Goal: Task Accomplishment & Management: Complete application form

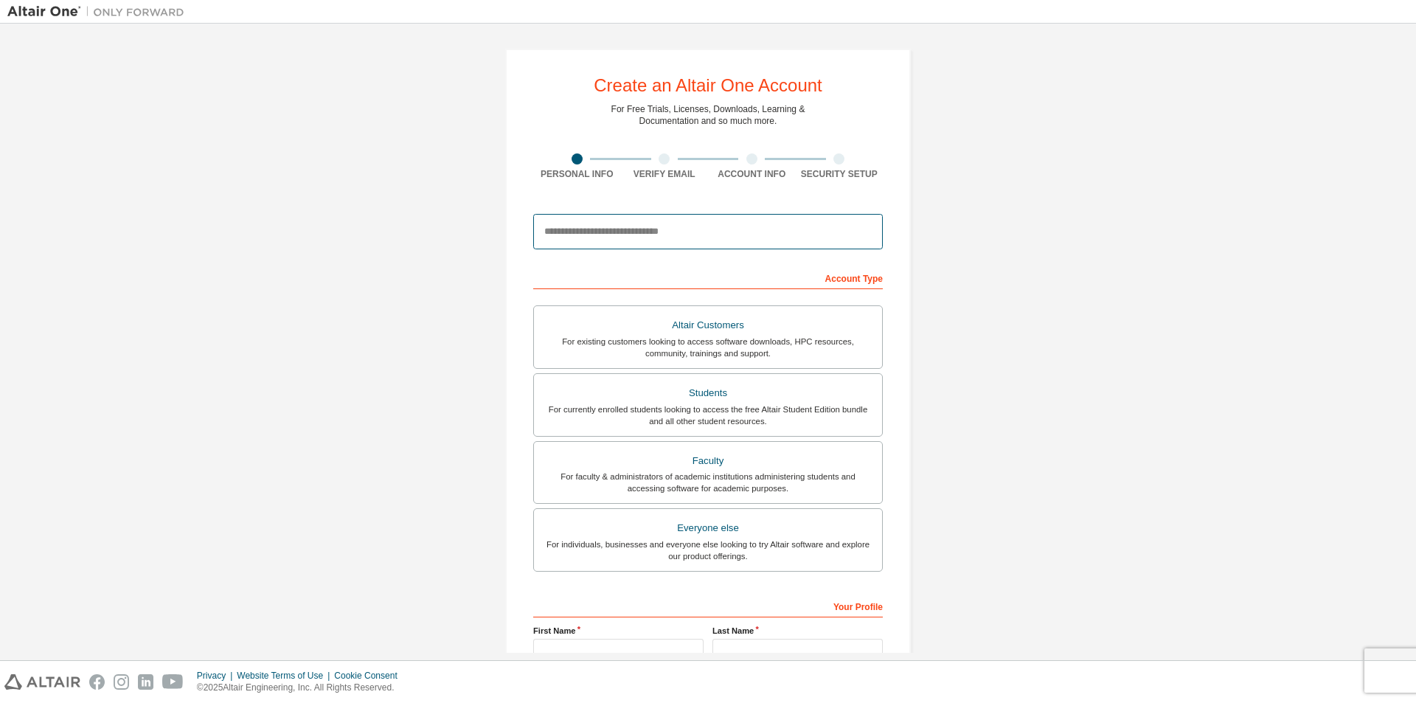
click at [577, 230] on input "email" at bounding box center [708, 231] width 350 height 35
click at [559, 234] on input "email" at bounding box center [708, 231] width 350 height 35
type input "**********"
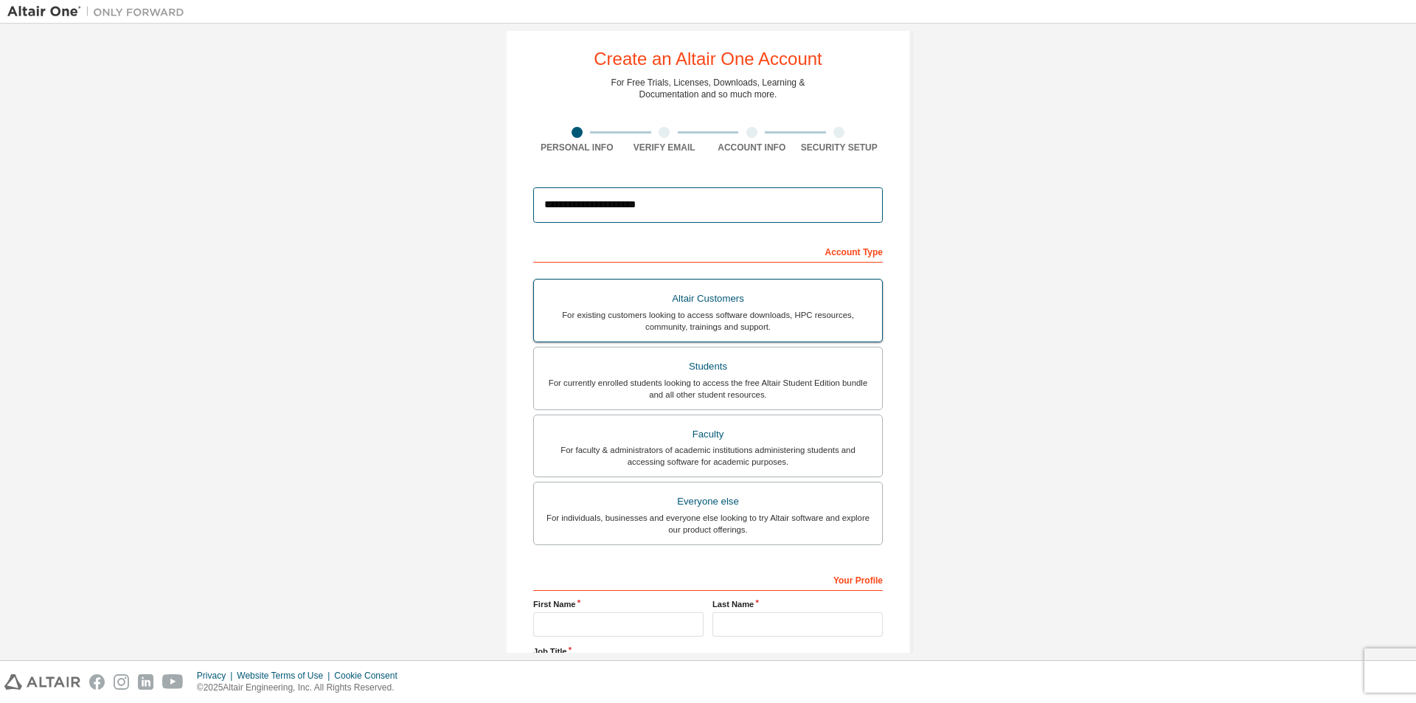
scroll to position [12, 0]
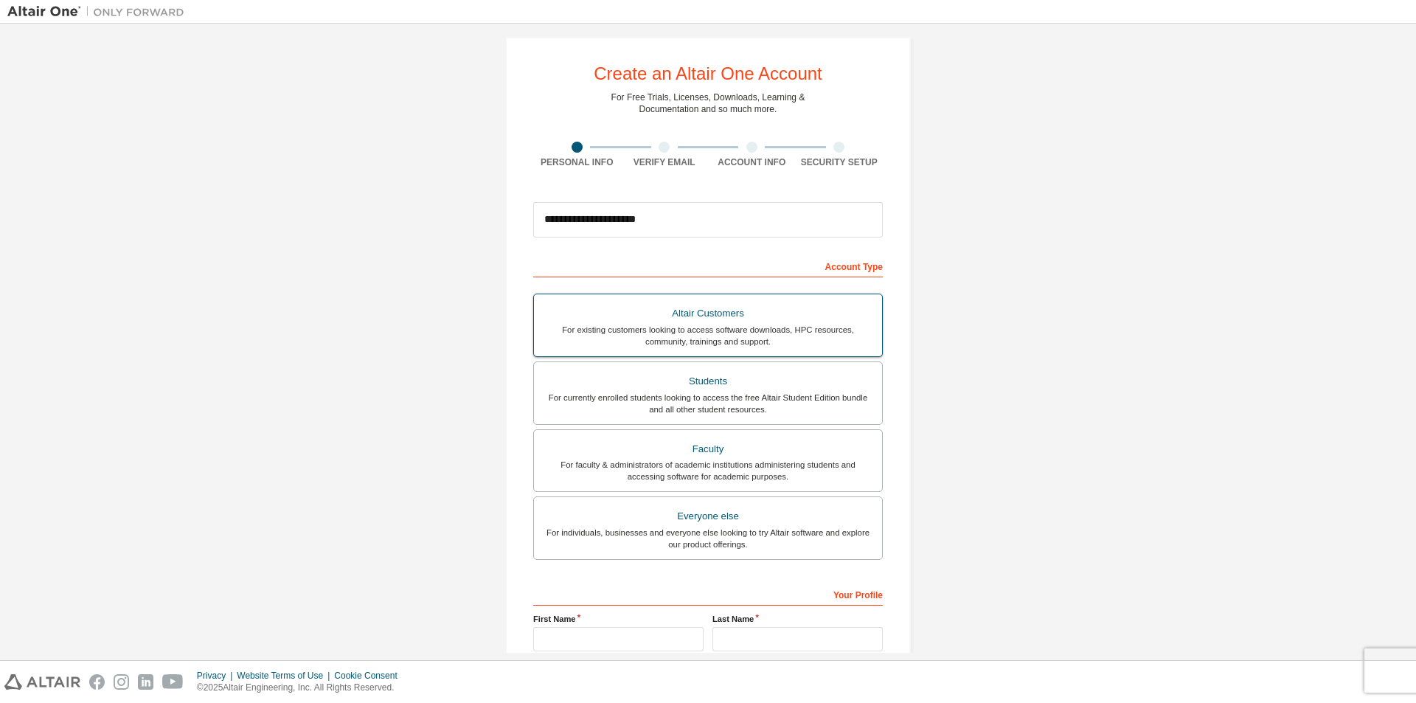
click at [749, 321] on div "Altair Customers" at bounding box center [708, 313] width 330 height 21
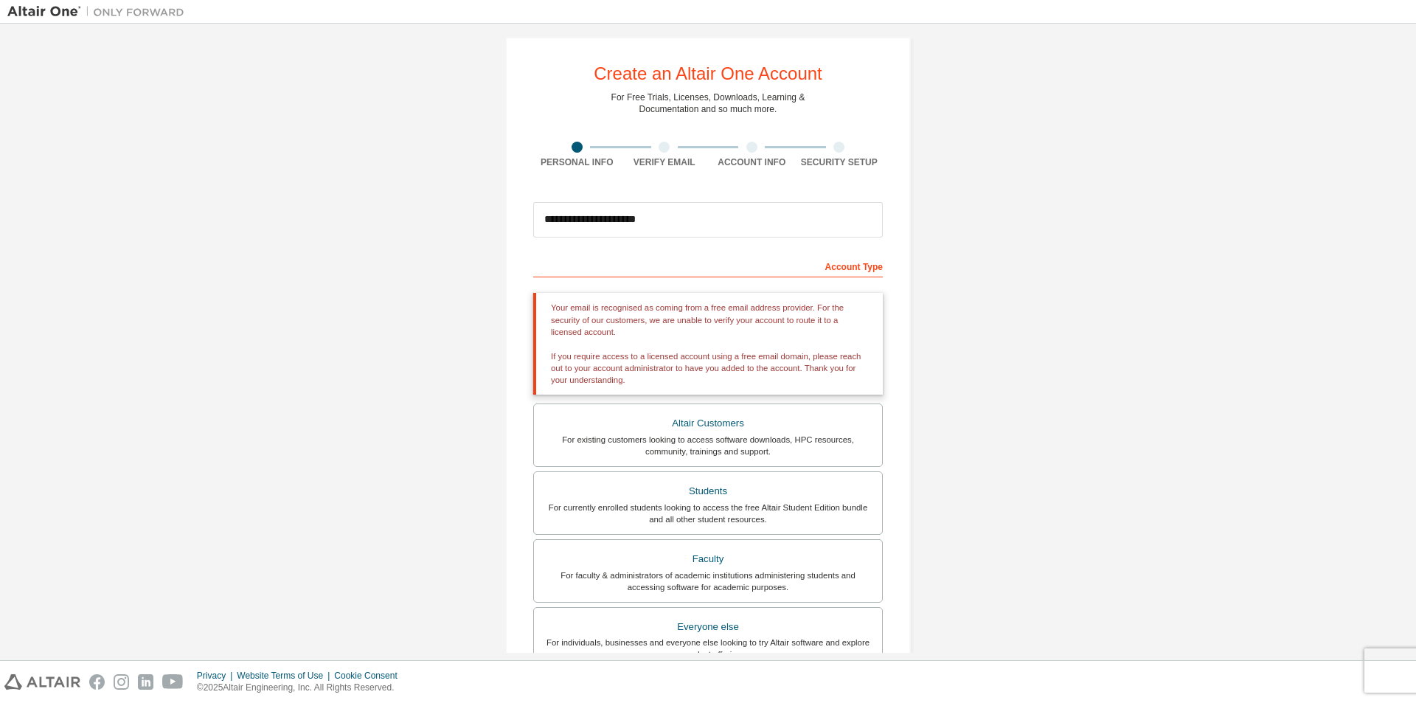
click at [852, 265] on div "Account Type" at bounding box center [708, 266] width 350 height 24
click at [712, 261] on div "Account Type" at bounding box center [708, 266] width 350 height 24
click at [654, 274] on div "Account Type" at bounding box center [708, 266] width 350 height 24
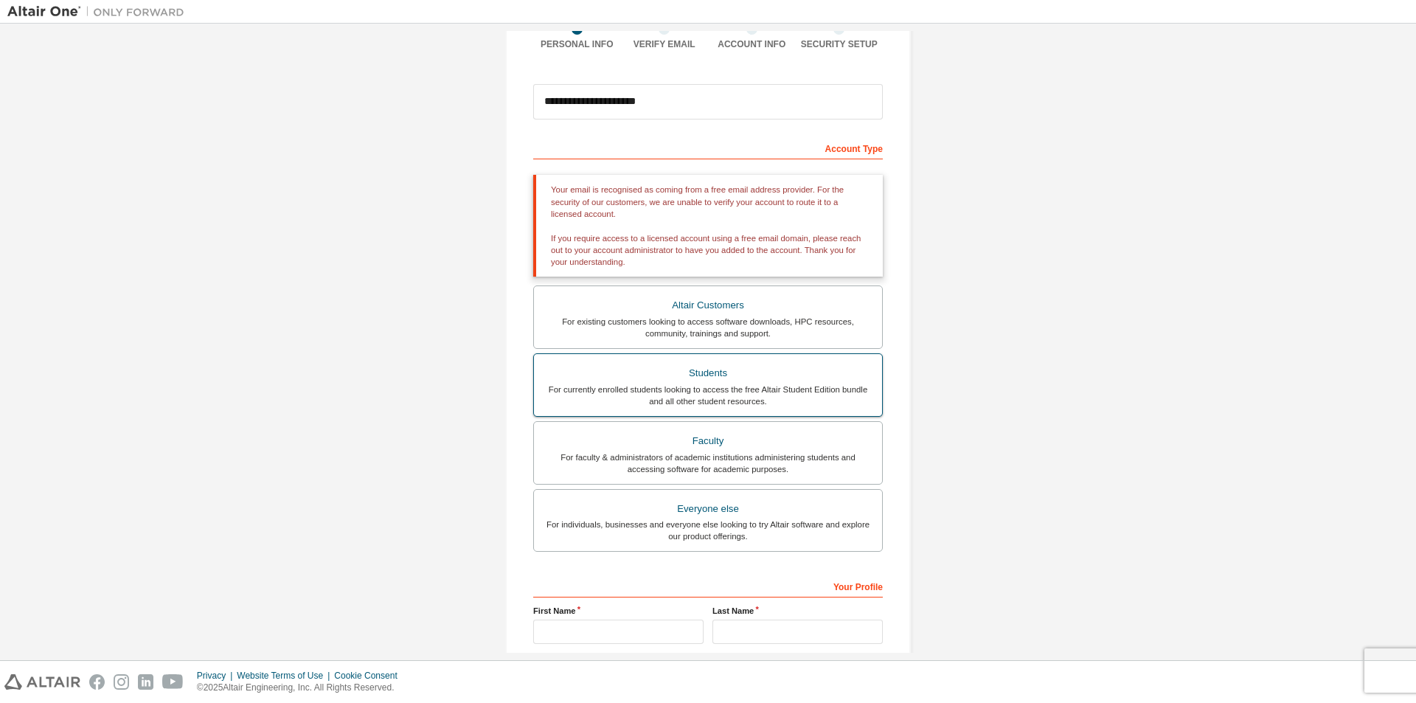
scroll to position [159, 0]
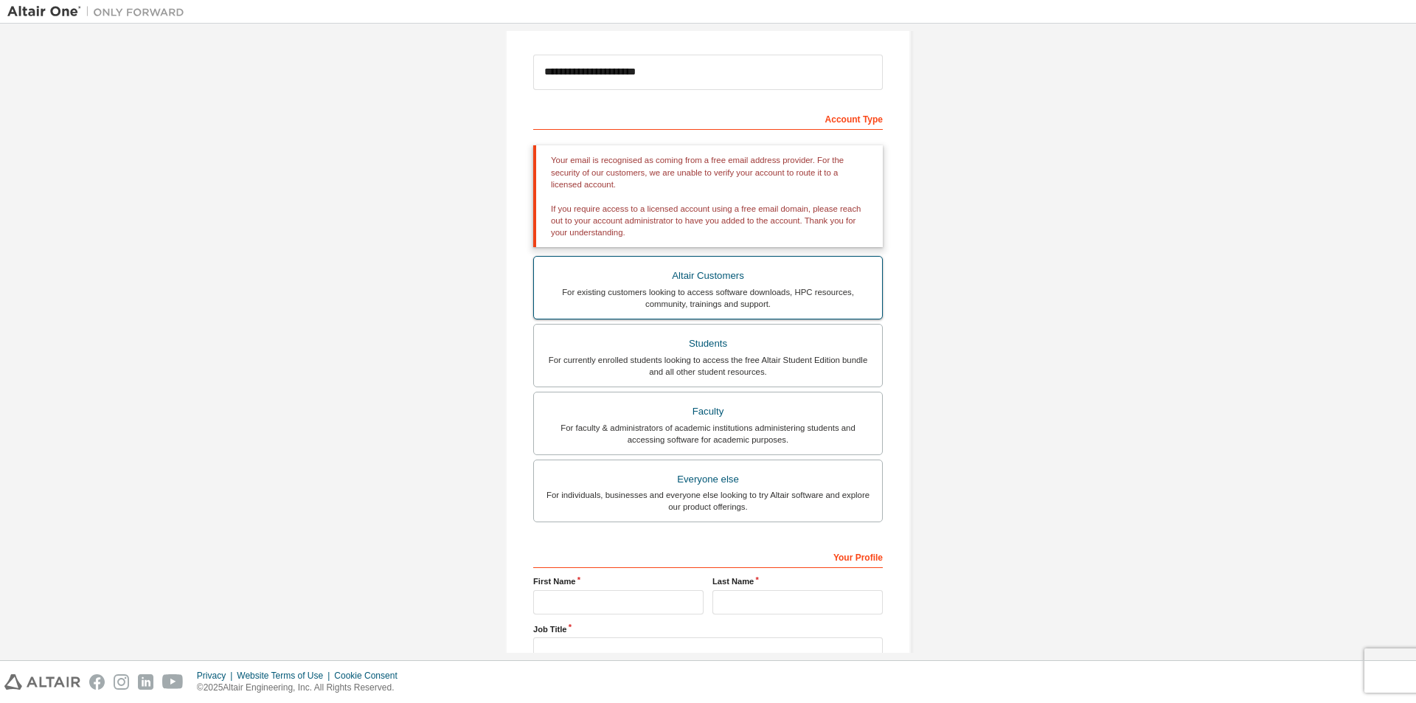
click at [677, 282] on div "Altair Customers" at bounding box center [708, 275] width 330 height 21
click at [712, 345] on div "Students" at bounding box center [708, 343] width 330 height 21
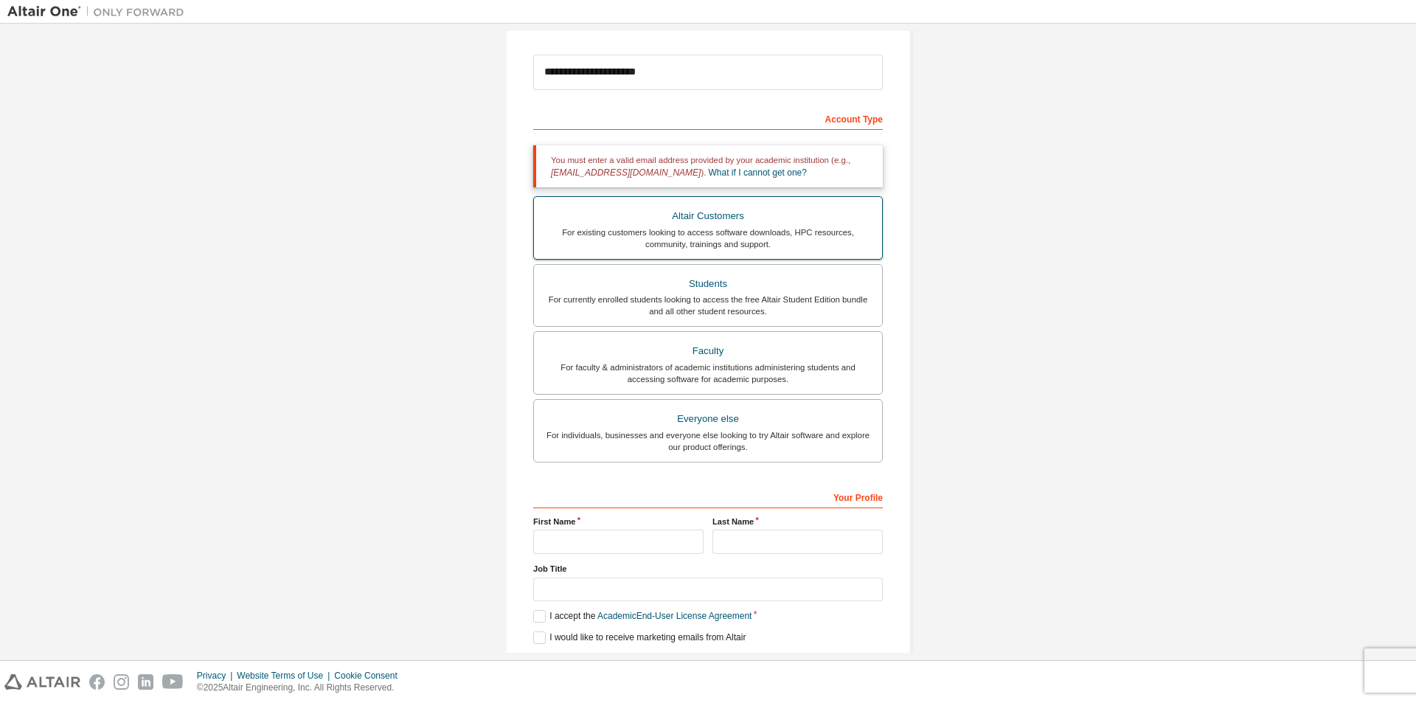
click at [687, 217] on div "Altair Customers" at bounding box center [708, 216] width 330 height 21
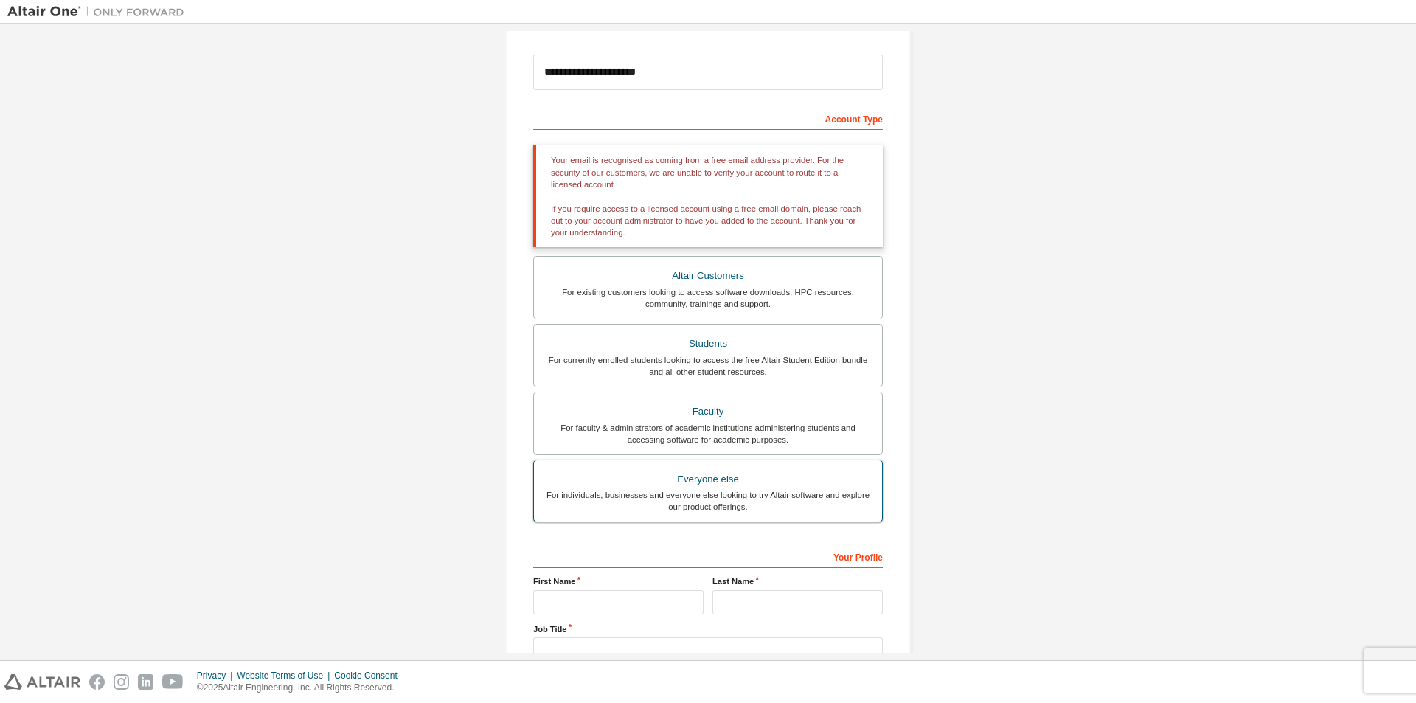
scroll to position [270, 0]
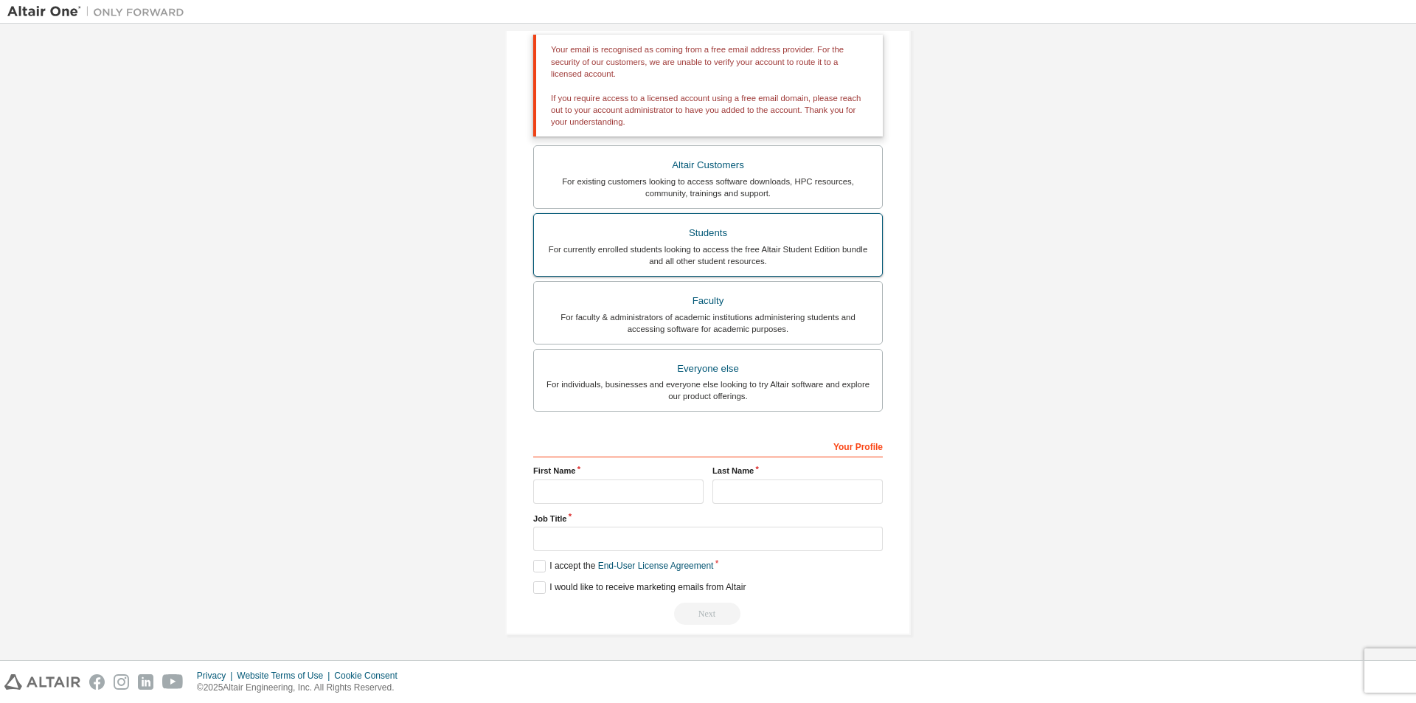
click at [731, 251] on div "For currently enrolled students looking to access the free Altair Student Editi…" at bounding box center [708, 255] width 330 height 24
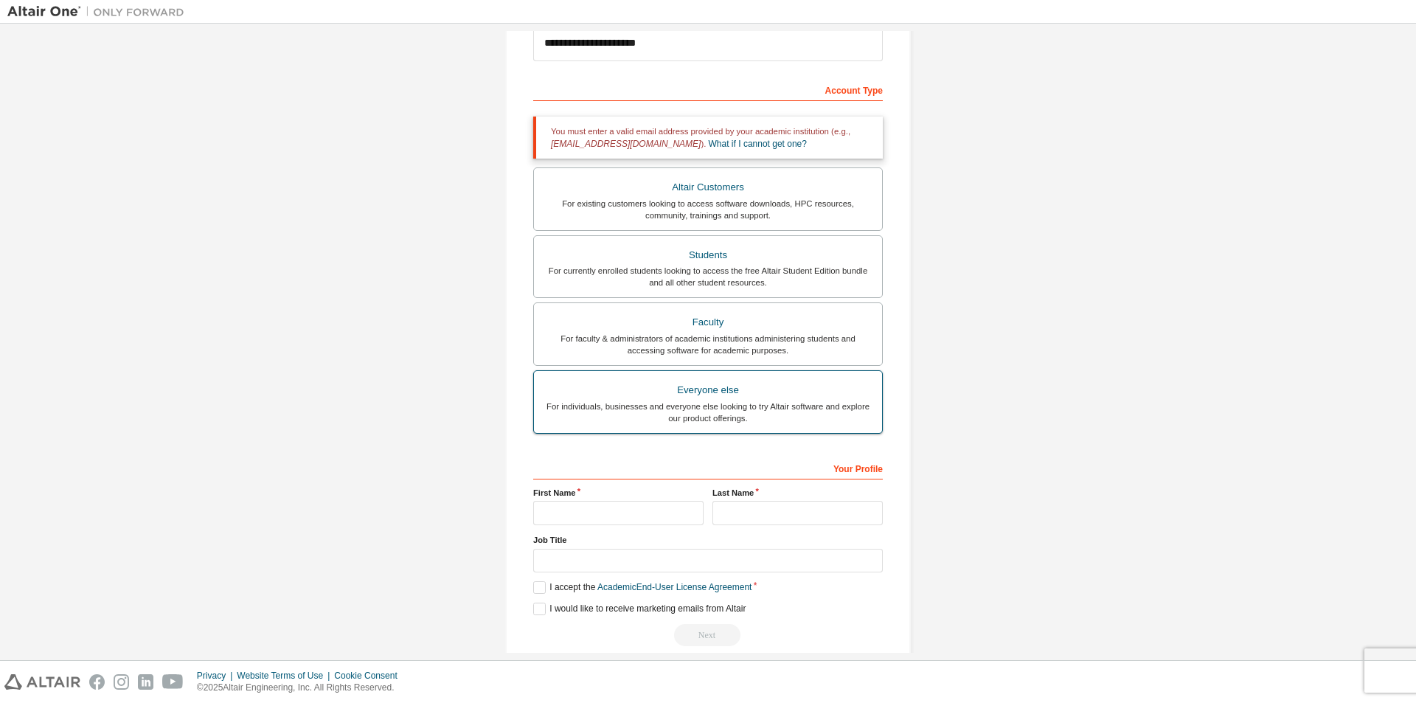
scroll to position [210, 0]
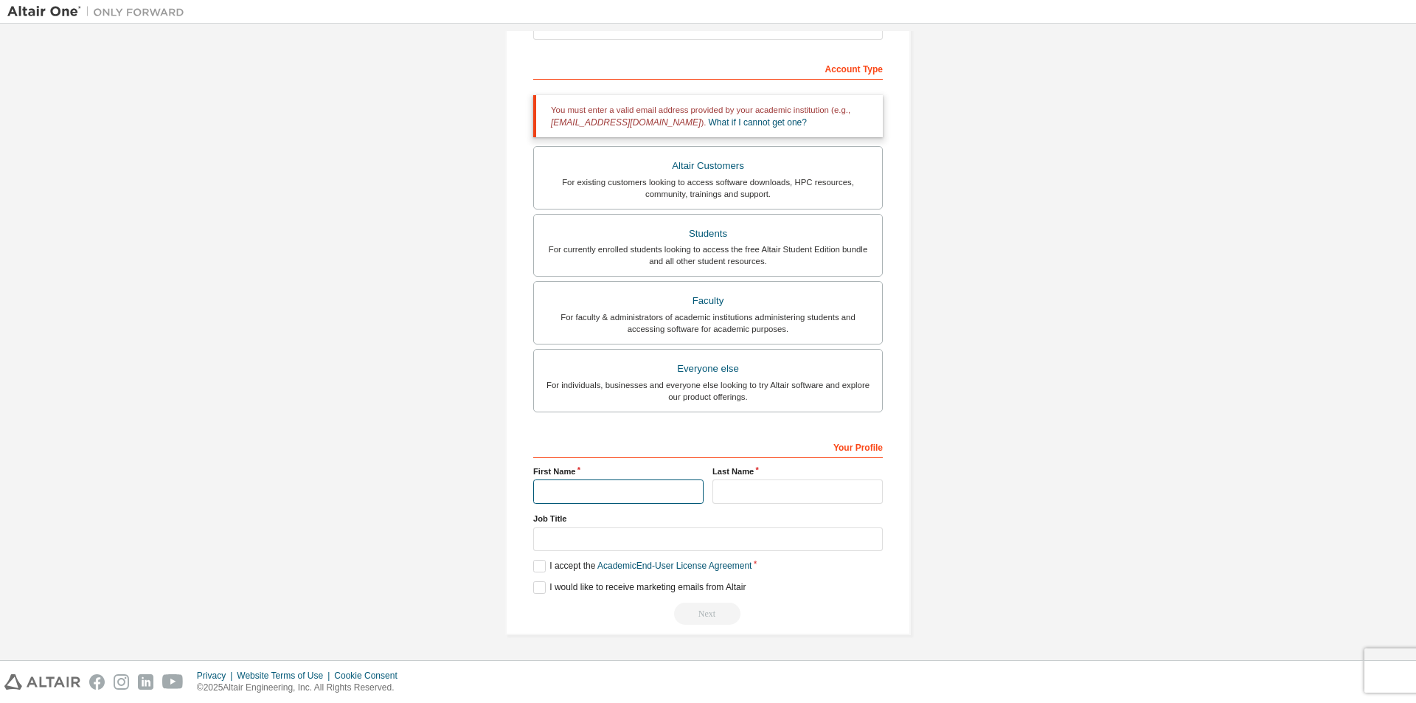
click at [606, 492] on input "text" at bounding box center [618, 491] width 170 height 24
type input "**"
type input "********"
click at [596, 541] on input "text" at bounding box center [708, 539] width 350 height 24
type input "*"
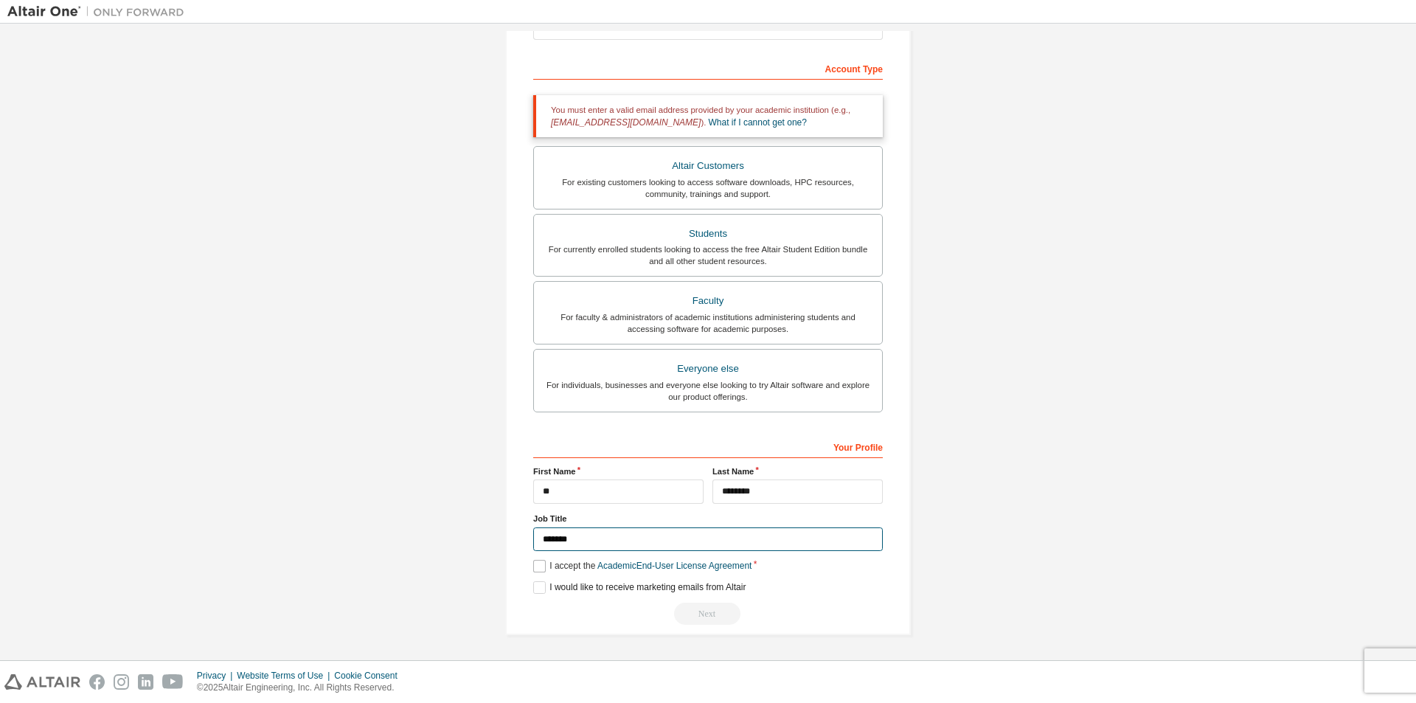
type input "*******"
click at [535, 568] on label "I accept the Academic End-User License Agreement" at bounding box center [642, 566] width 218 height 13
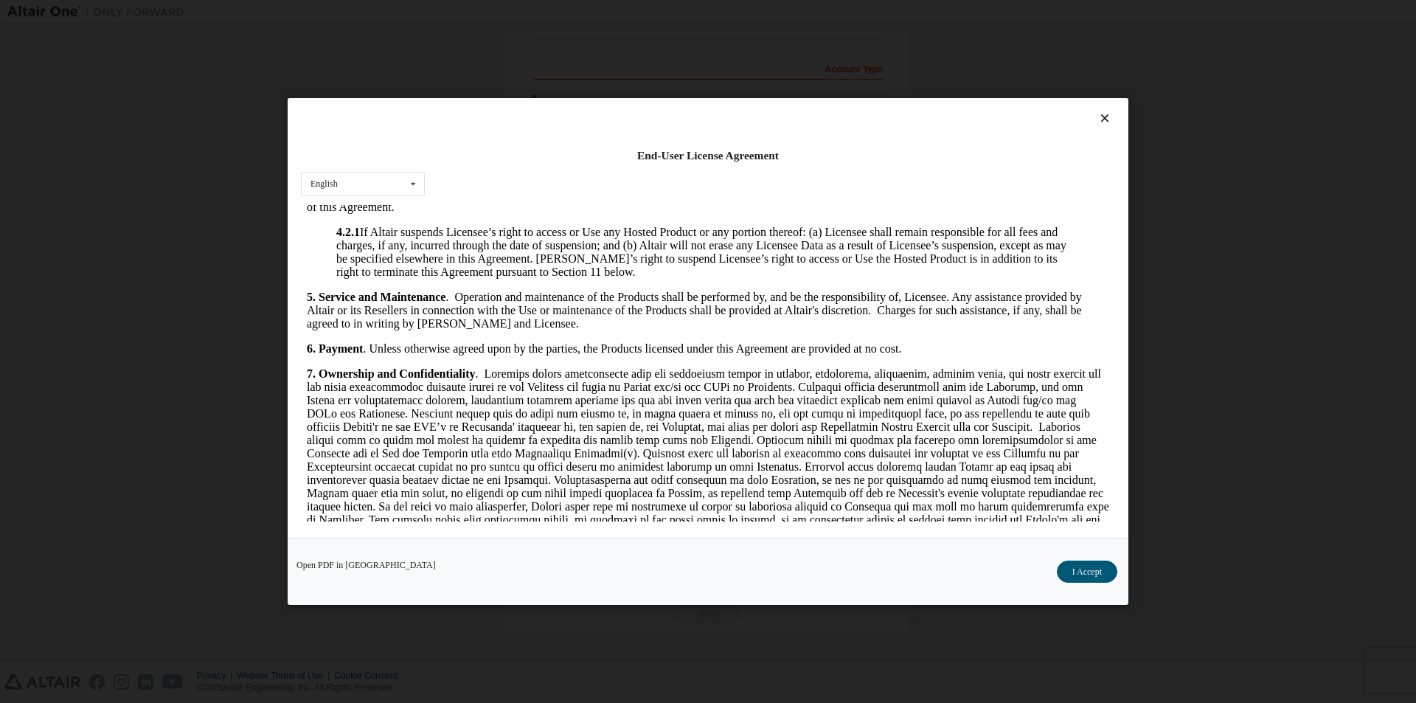
scroll to position [1327, 0]
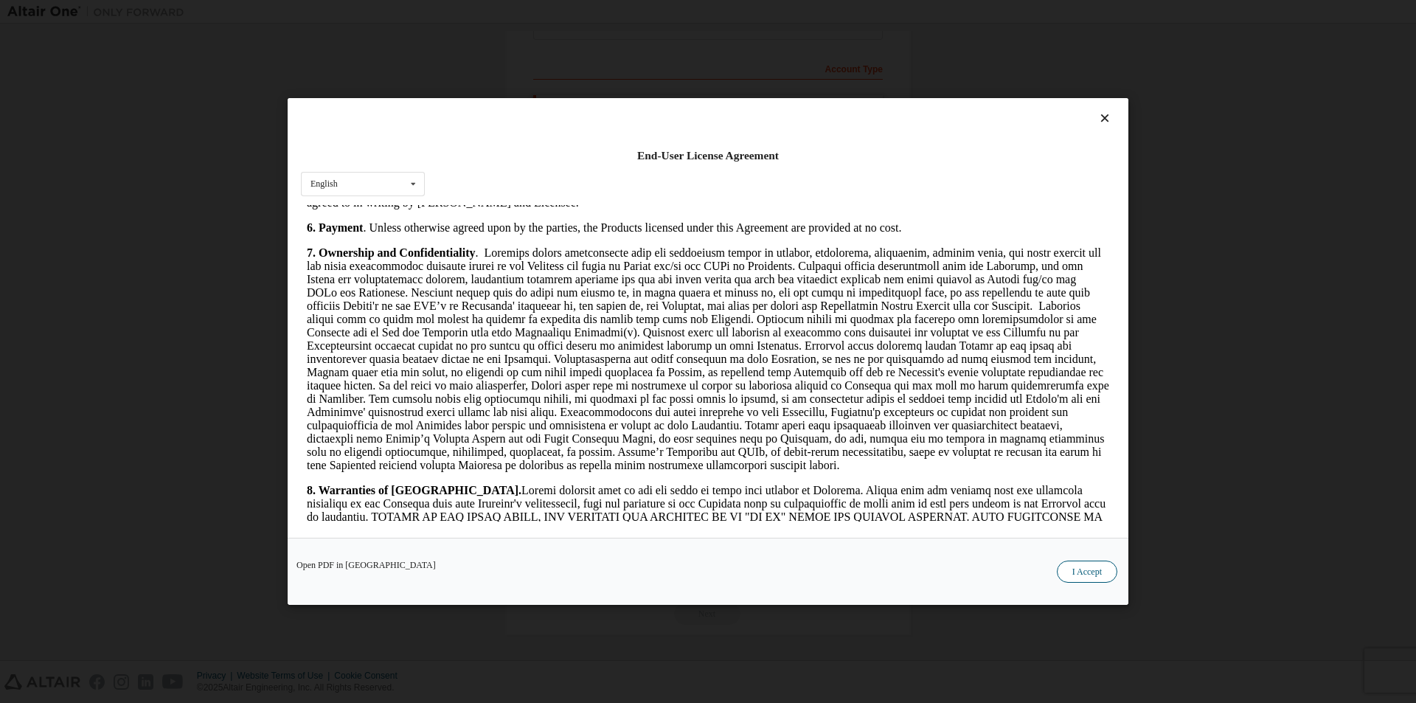
click at [1093, 567] on button "I Accept" at bounding box center [1087, 571] width 60 height 22
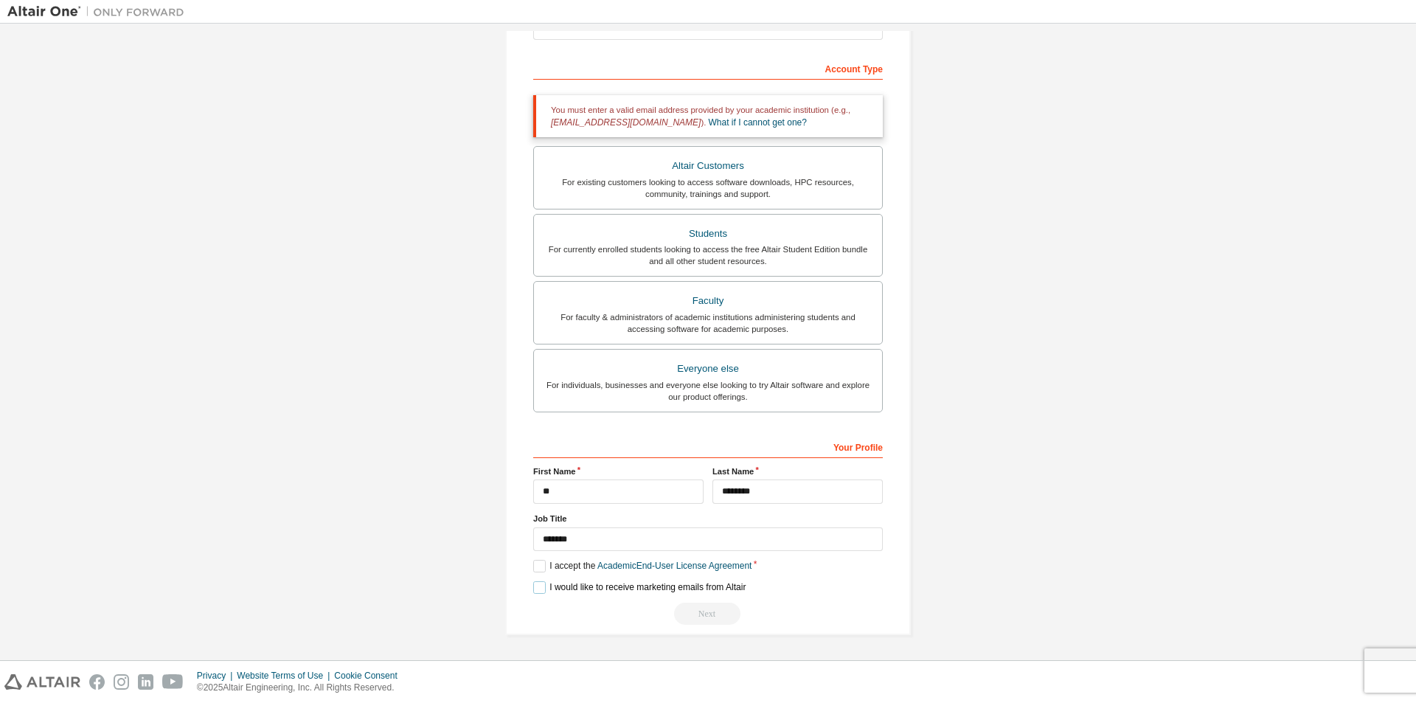
click at [533, 585] on label "I would like to receive marketing emails from Altair" at bounding box center [639, 587] width 212 height 13
click at [692, 611] on div "Next" at bounding box center [708, 613] width 350 height 22
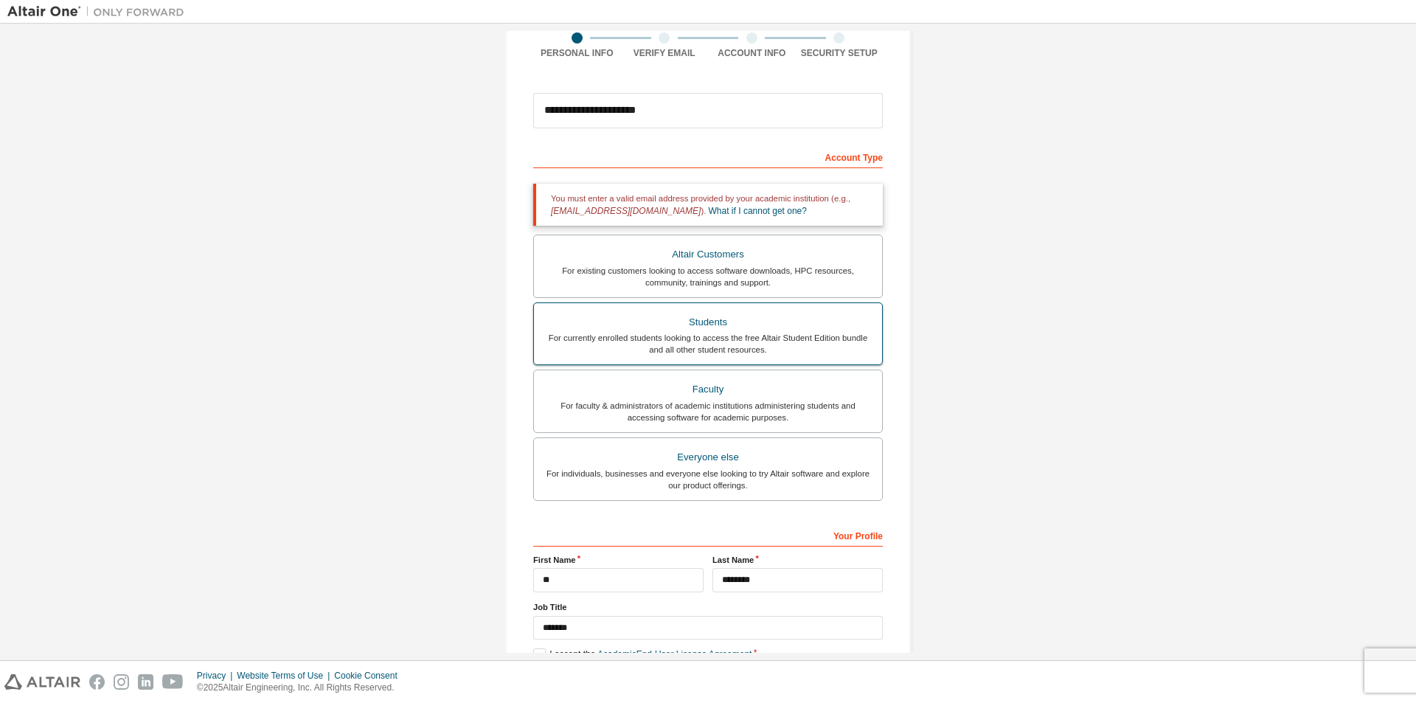
scroll to position [0, 0]
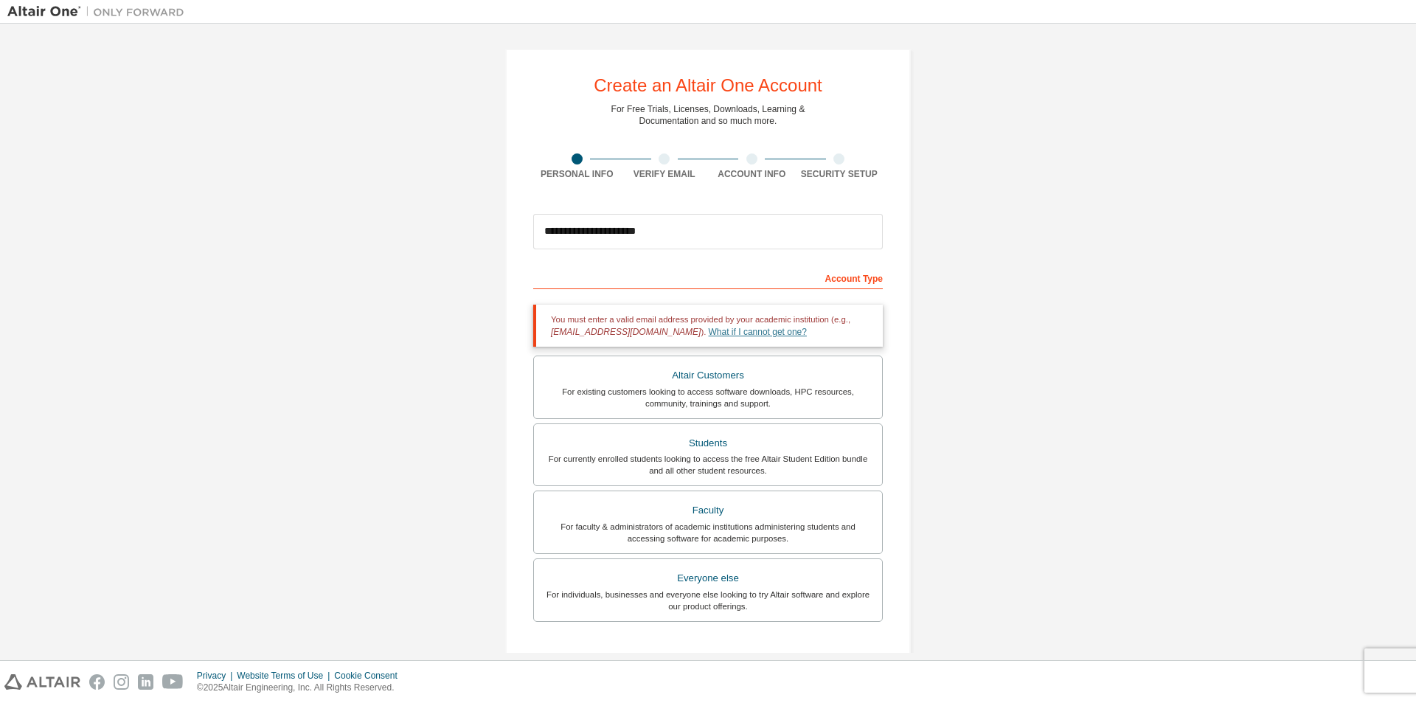
click at [709, 327] on link "What if I cannot get one?" at bounding box center [758, 332] width 98 height 10
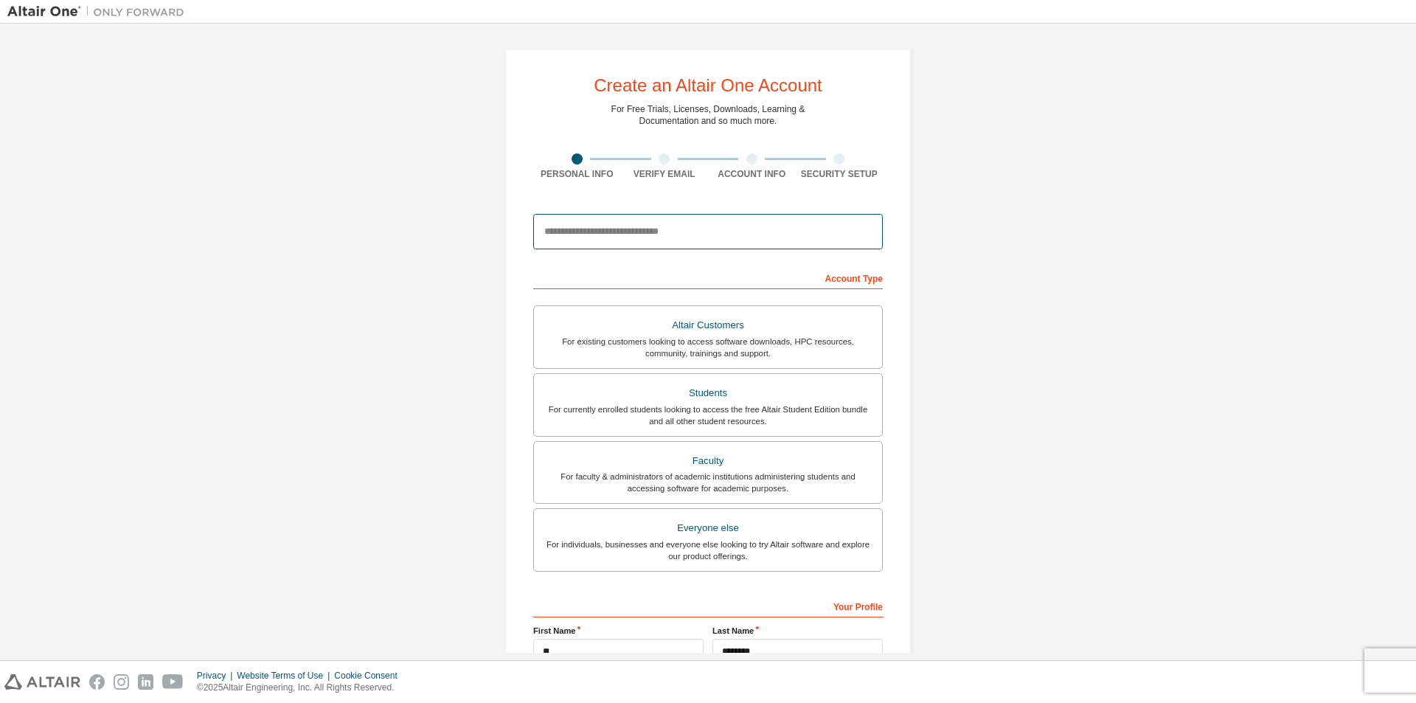
click at [597, 232] on input "email" at bounding box center [708, 231] width 350 height 35
type input "**********"
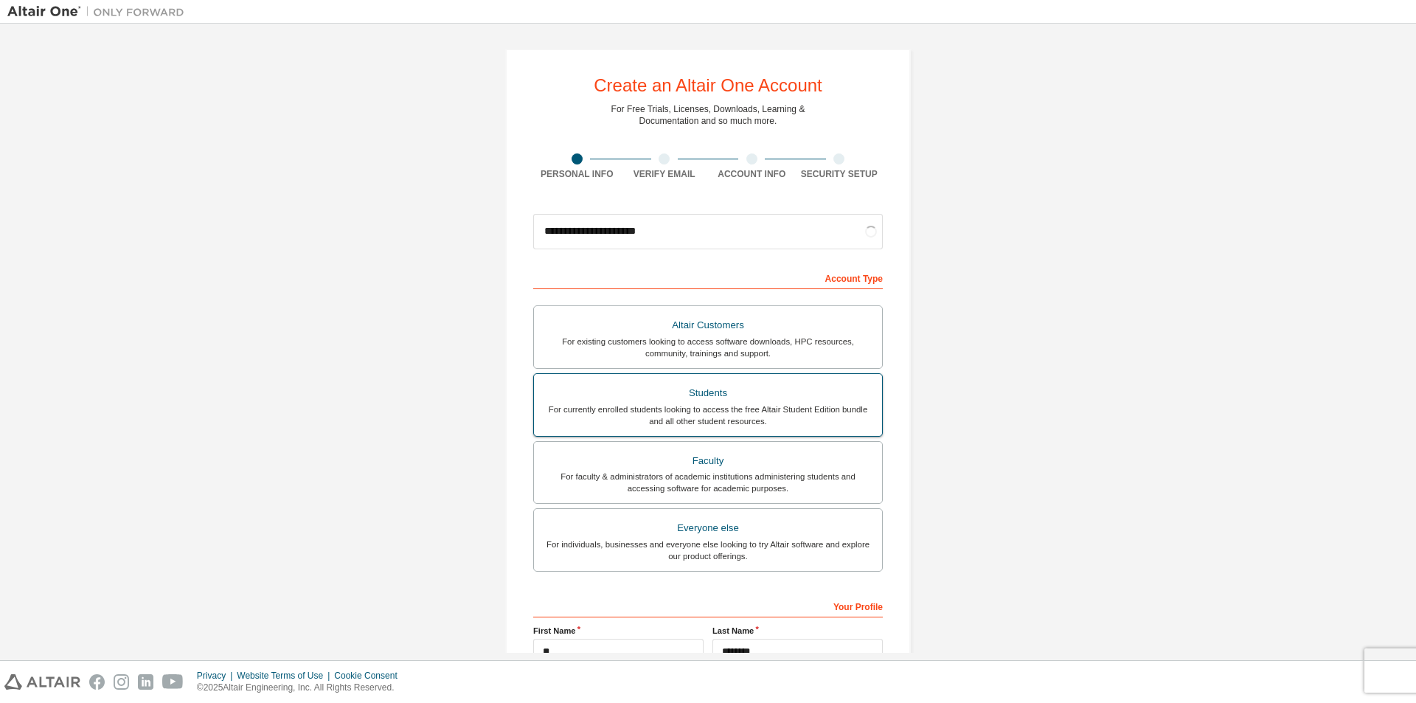
click at [733, 402] on div "Students" at bounding box center [708, 393] width 330 height 21
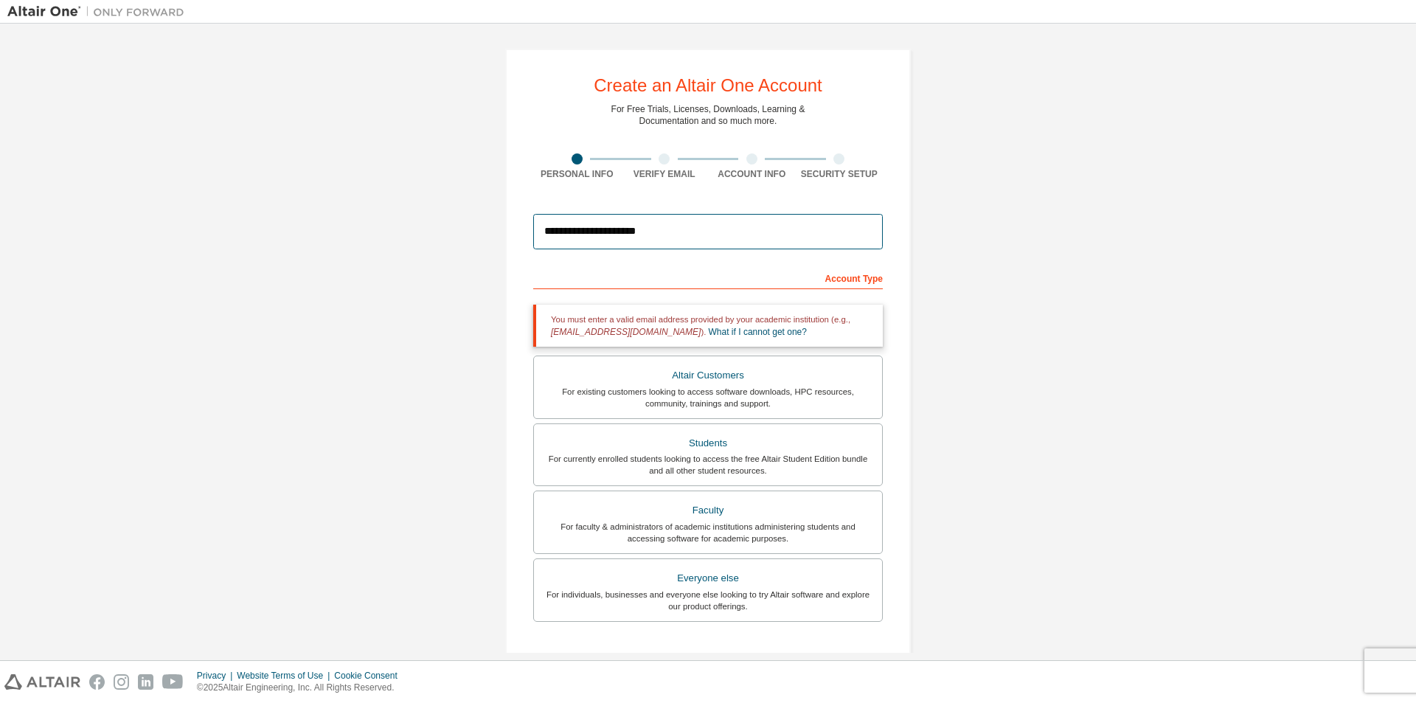
click at [658, 230] on input "**********" at bounding box center [708, 231] width 350 height 35
click at [678, 232] on input "**********" at bounding box center [708, 231] width 350 height 35
drag, startPoint x: 669, startPoint y: 232, endPoint x: 504, endPoint y: 232, distance: 164.4
click at [505, 232] on div "**********" at bounding box center [708, 447] width 406 height 796
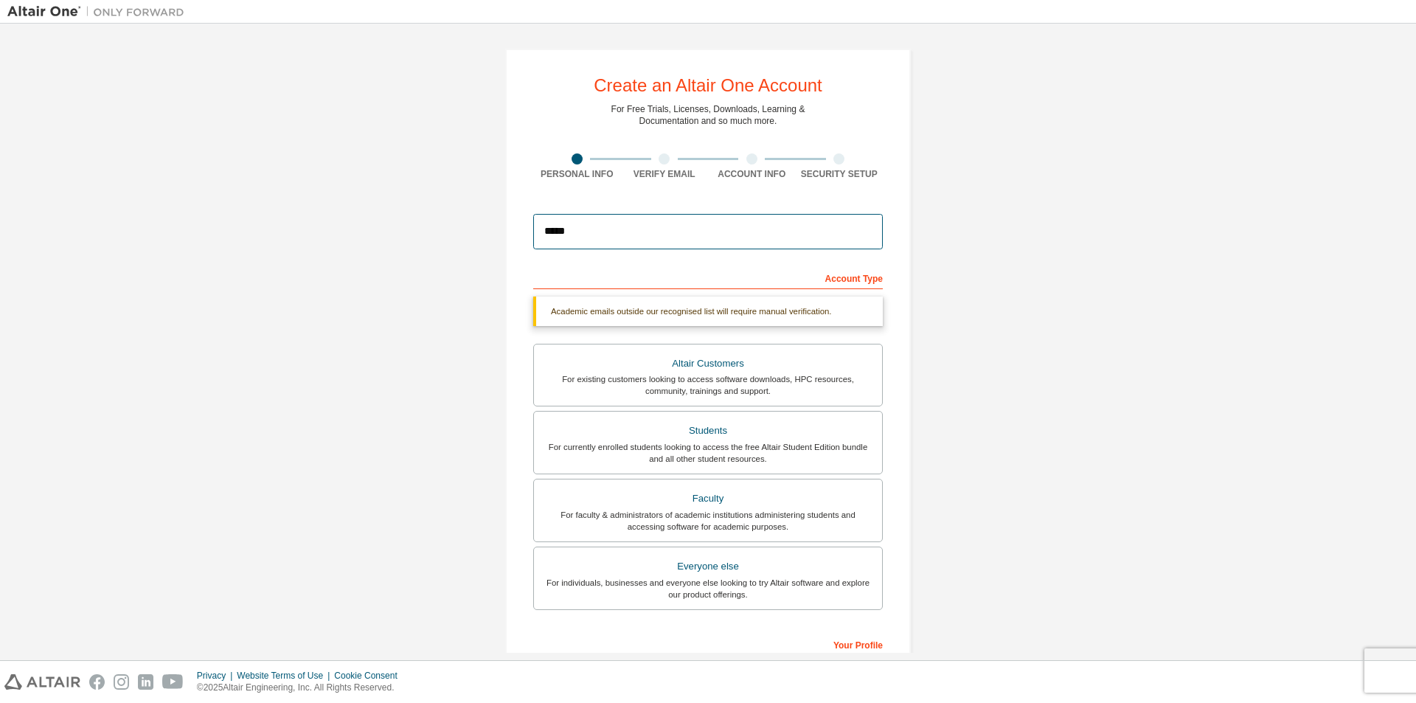
type input "**********"
click at [984, 299] on div "**********" at bounding box center [707, 440] width 1401 height 819
click at [654, 313] on div "Academic emails outside our recognised list will require manual verification." at bounding box center [708, 310] width 350 height 29
click at [800, 369] on div "Altair Customers" at bounding box center [708, 363] width 330 height 21
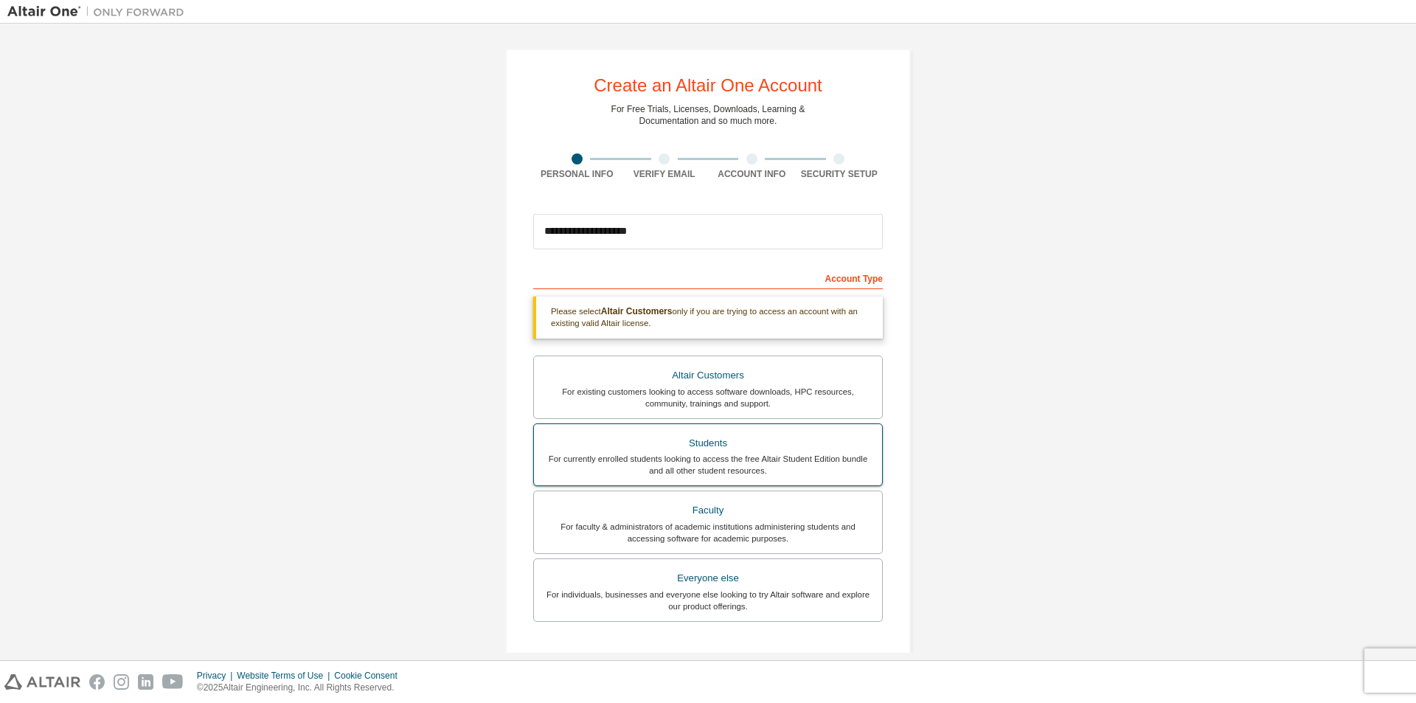
click at [723, 467] on div "For currently enrolled students looking to access the free Altair Student Editi…" at bounding box center [708, 465] width 330 height 24
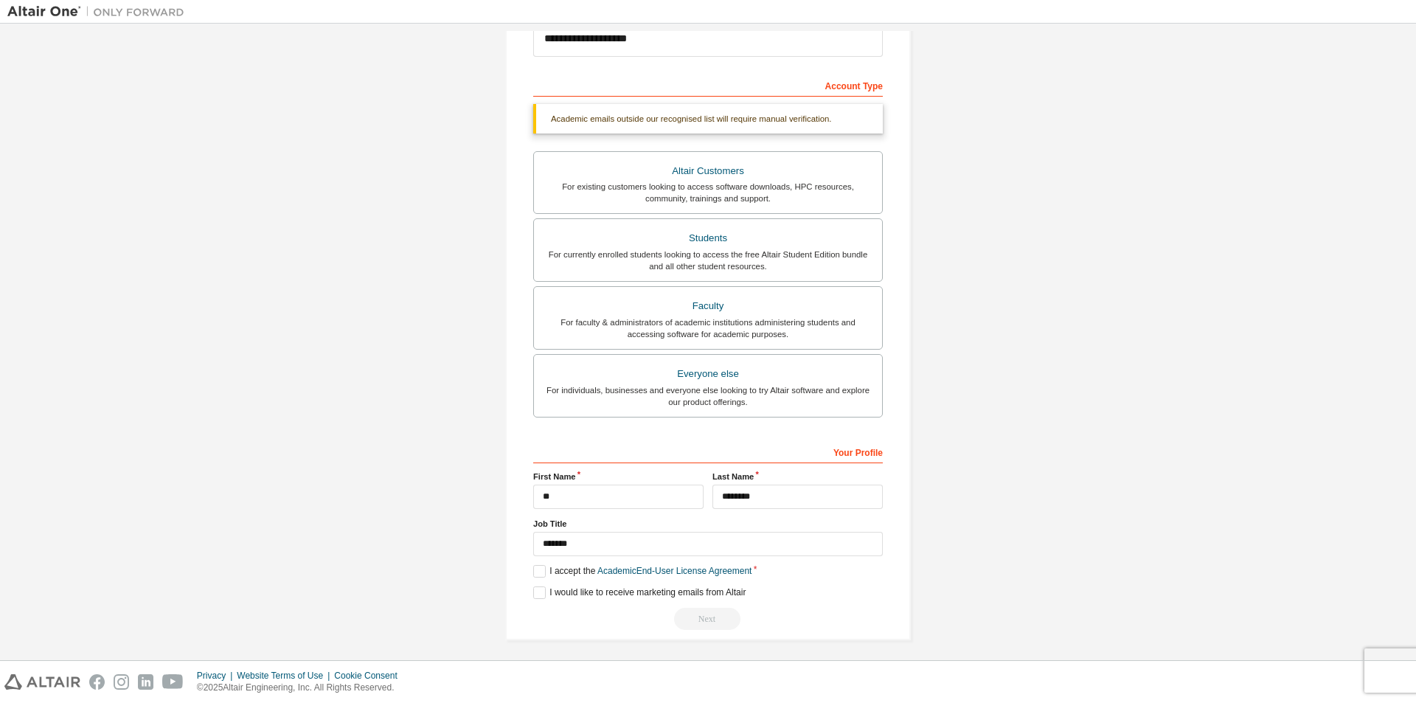
scroll to position [198, 0]
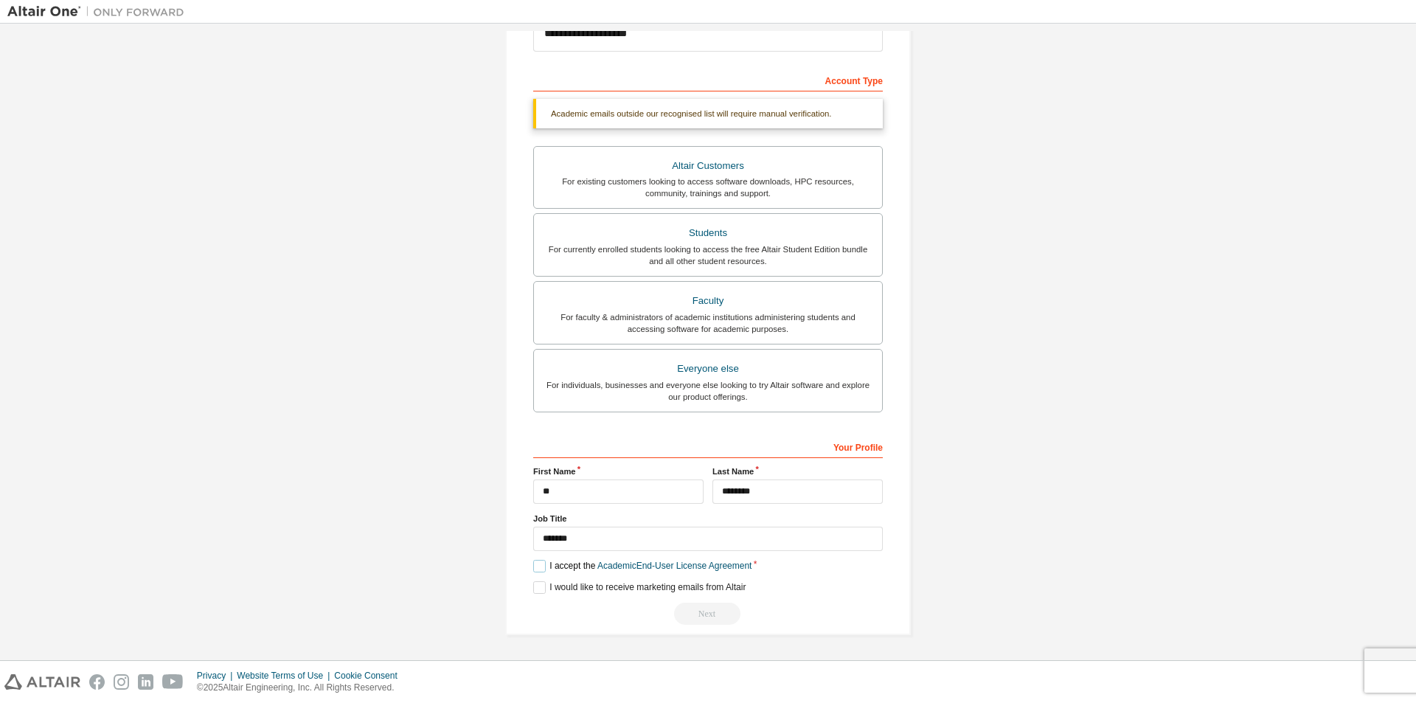
click at [535, 563] on label "I accept the Academic End-User License Agreement" at bounding box center [642, 566] width 218 height 13
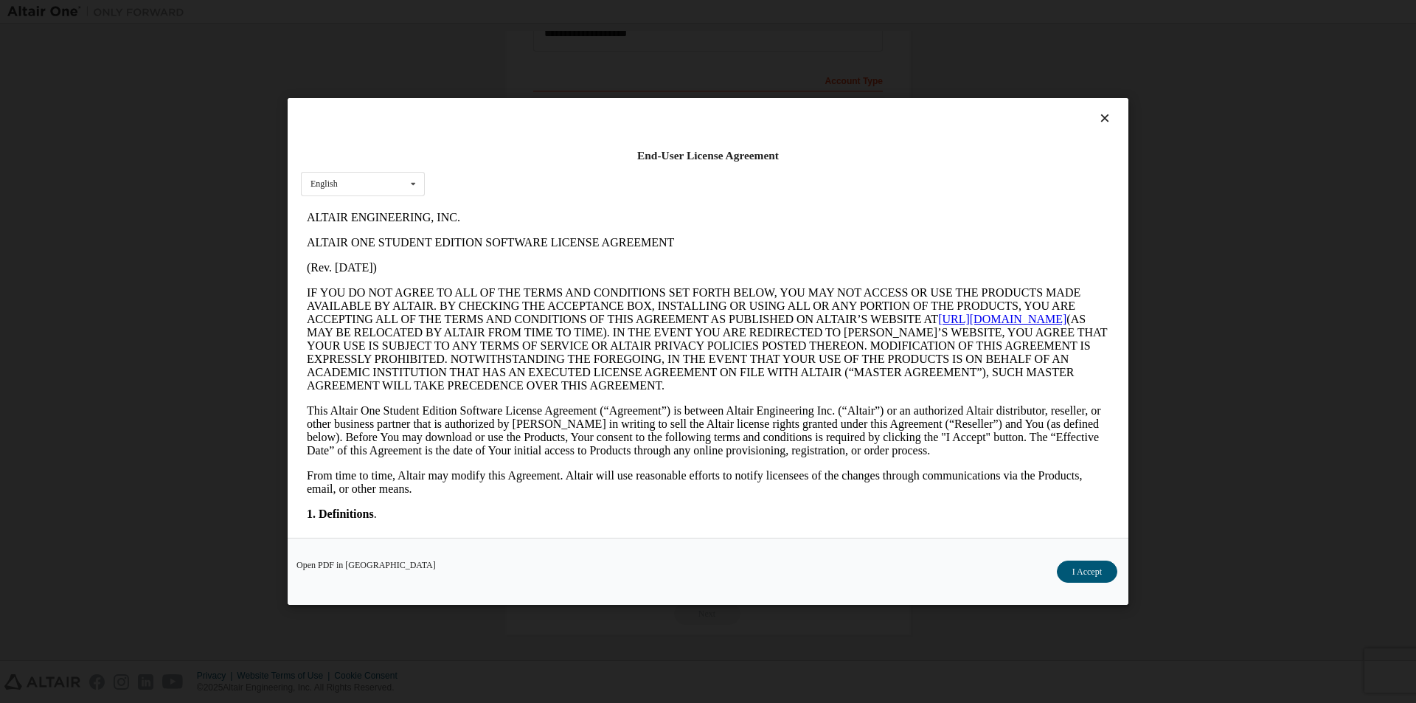
scroll to position [0, 0]
click at [1065, 567] on button "I Accept" at bounding box center [1087, 571] width 60 height 22
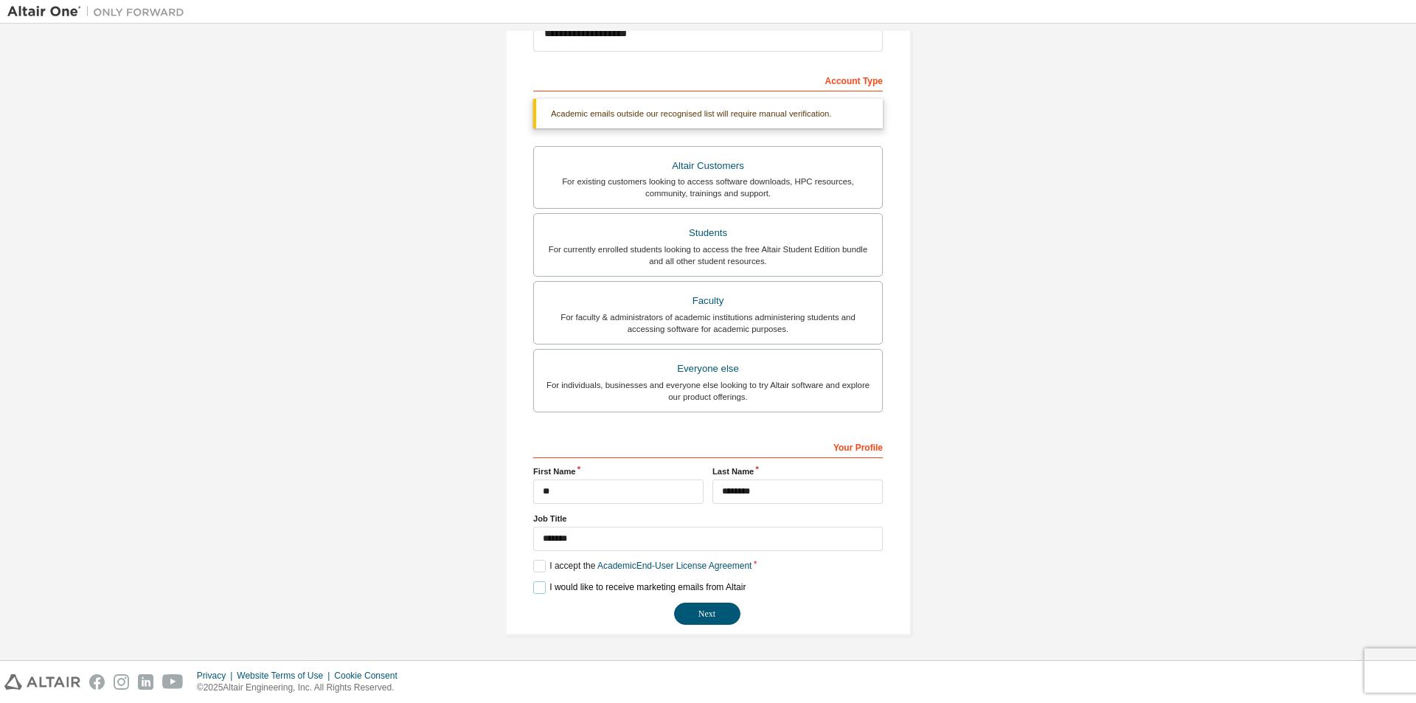
click at [533, 584] on label "I would like to receive marketing emails from Altair" at bounding box center [639, 587] width 212 height 13
click at [690, 611] on button "Next" at bounding box center [707, 613] width 66 height 22
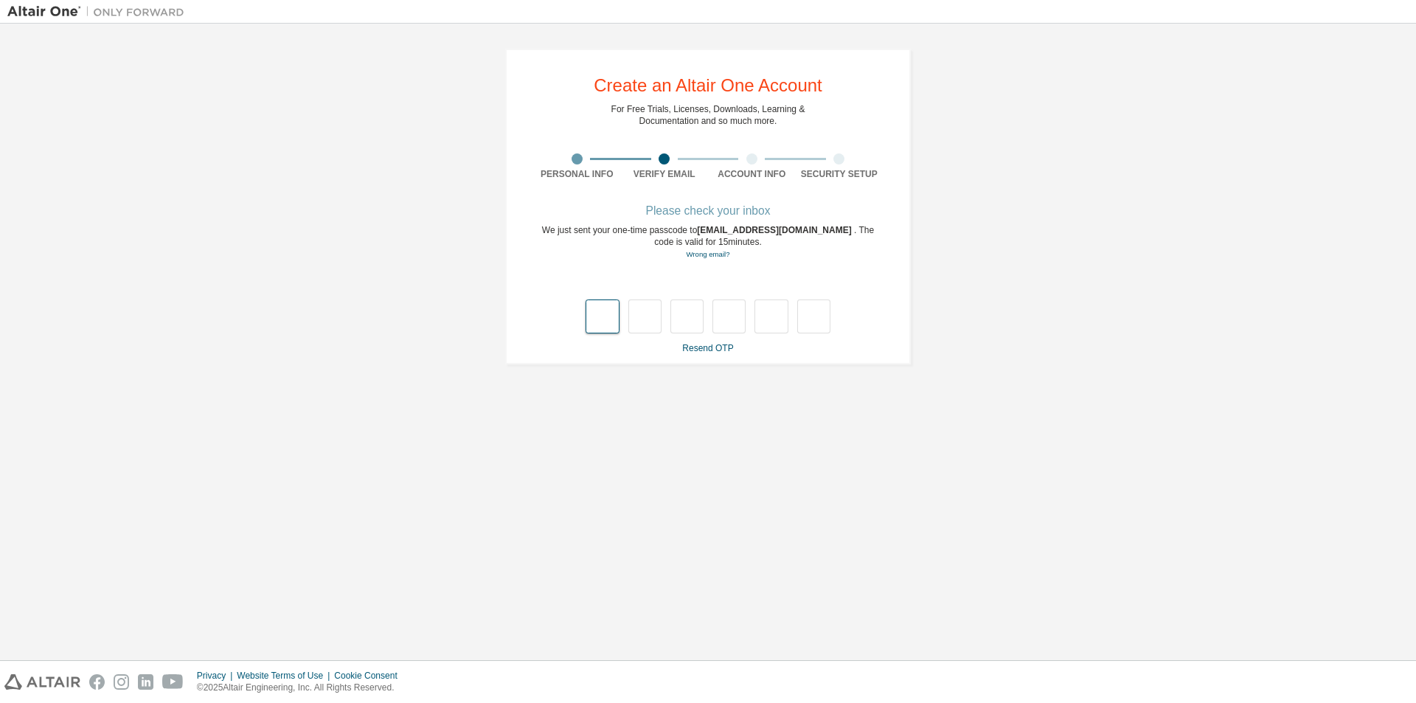
click at [599, 316] on input "text" at bounding box center [601, 316] width 33 height 34
type input "*"
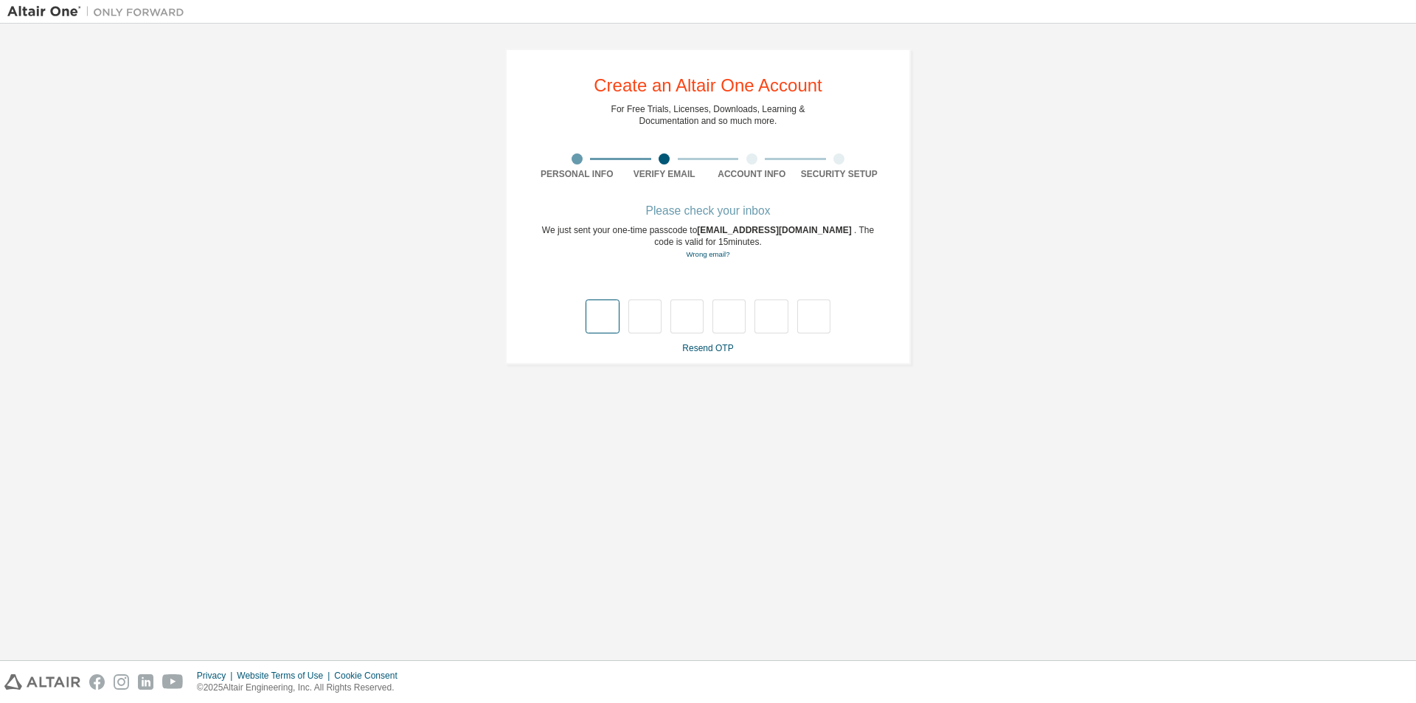
type input "*"
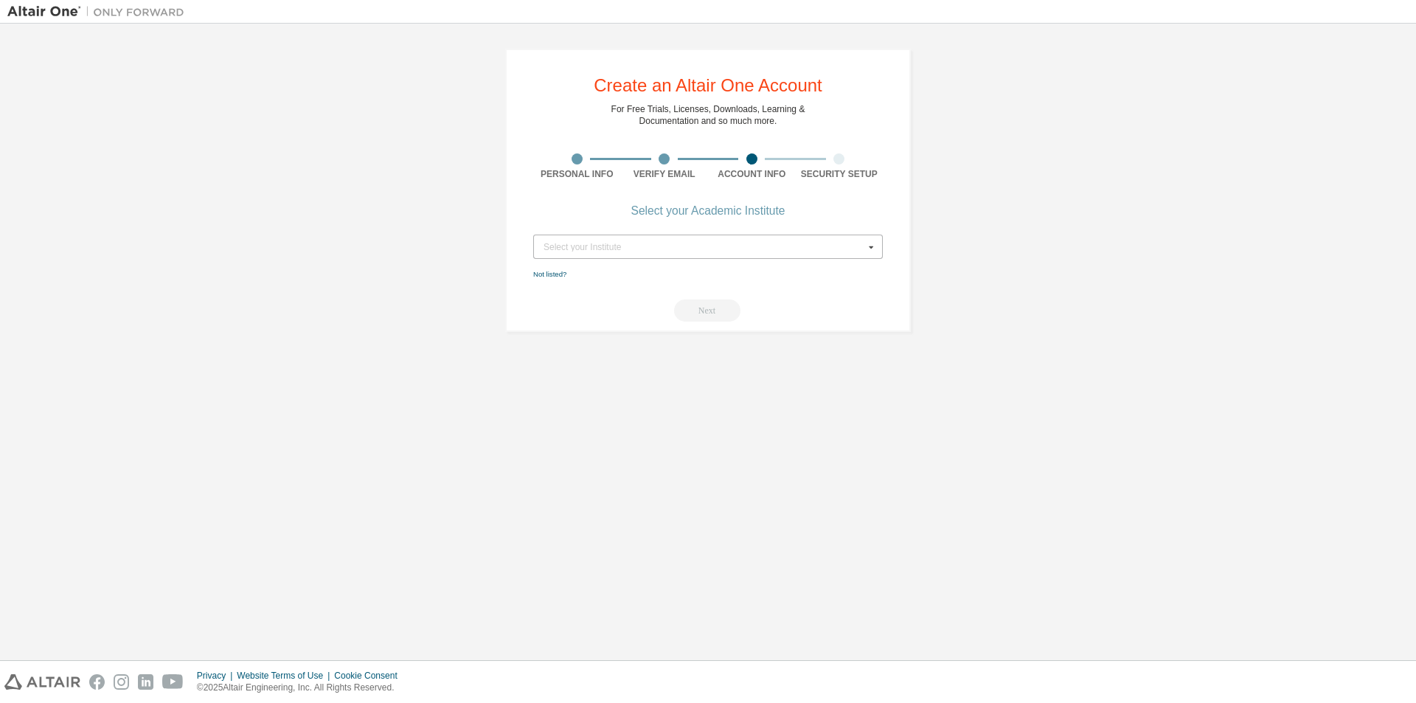
click at [796, 245] on div "Select your Institute" at bounding box center [703, 247] width 321 height 9
click at [594, 271] on div "Type at least 3 characters to start getting results." at bounding box center [708, 269] width 330 height 9
click at [863, 296] on form "Select your Institute Type at least 3 characters to start getting results. Not …" at bounding box center [708, 277] width 350 height 87
click at [798, 252] on input "text" at bounding box center [709, 246] width 348 height 23
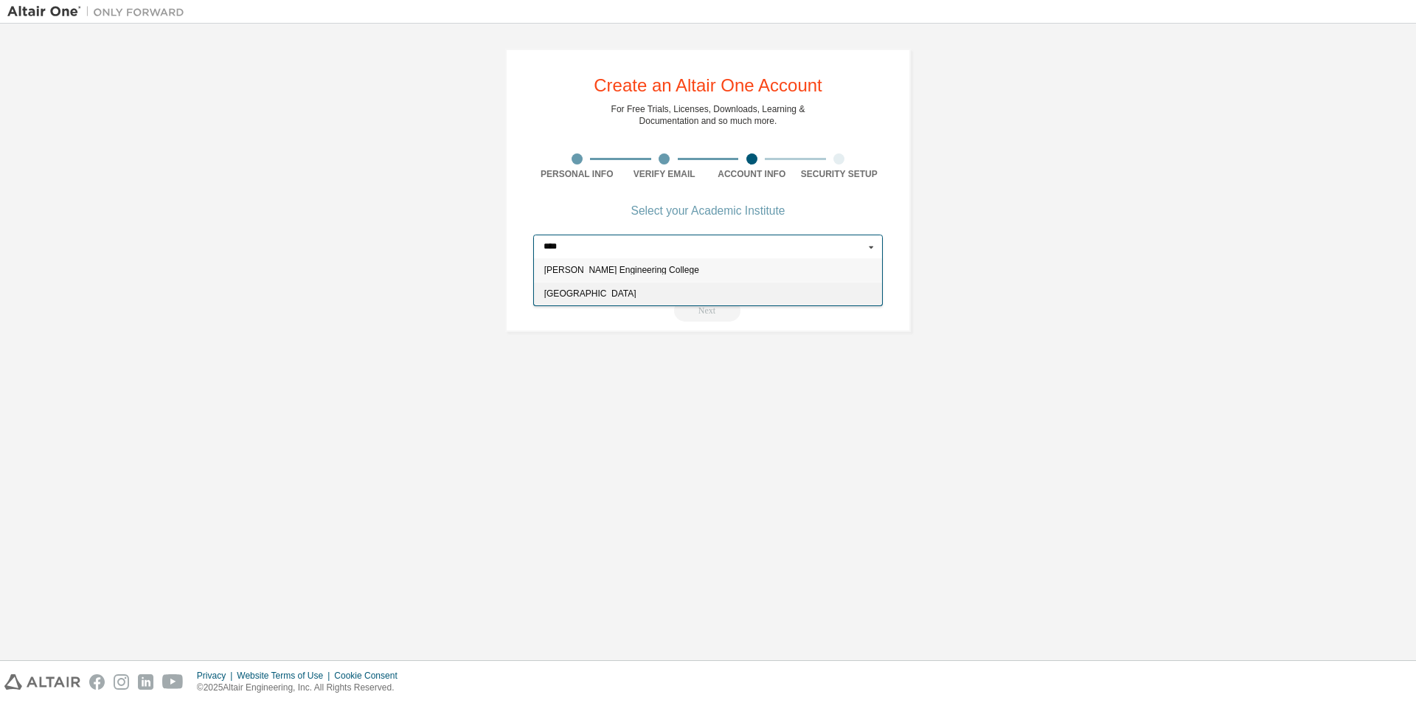
type input "****"
click at [572, 292] on span "[GEOGRAPHIC_DATA]" at bounding box center [708, 293] width 328 height 9
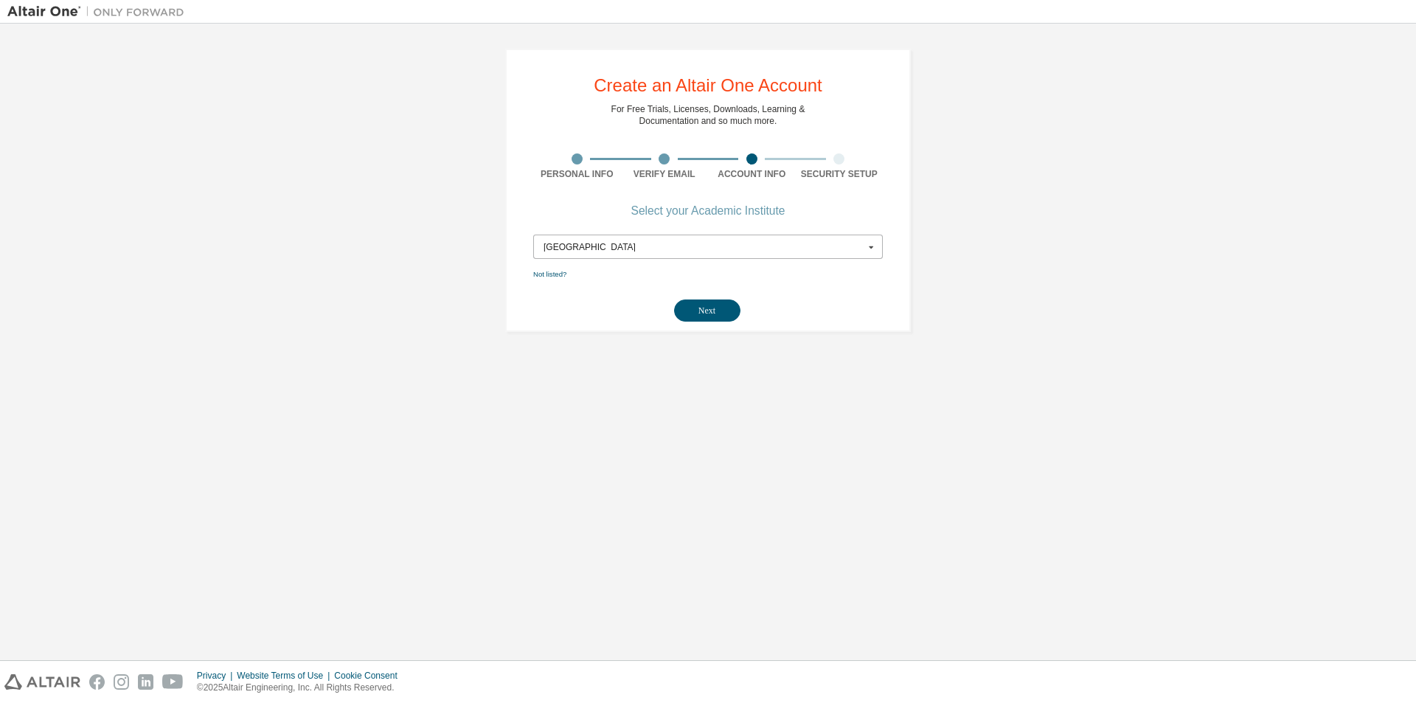
click at [613, 247] on div "[GEOGRAPHIC_DATA]" at bounding box center [703, 247] width 321 height 9
click at [615, 296] on span "[GEOGRAPHIC_DATA]" at bounding box center [708, 293] width 328 height 9
click at [698, 310] on button "Next" at bounding box center [707, 310] width 66 height 22
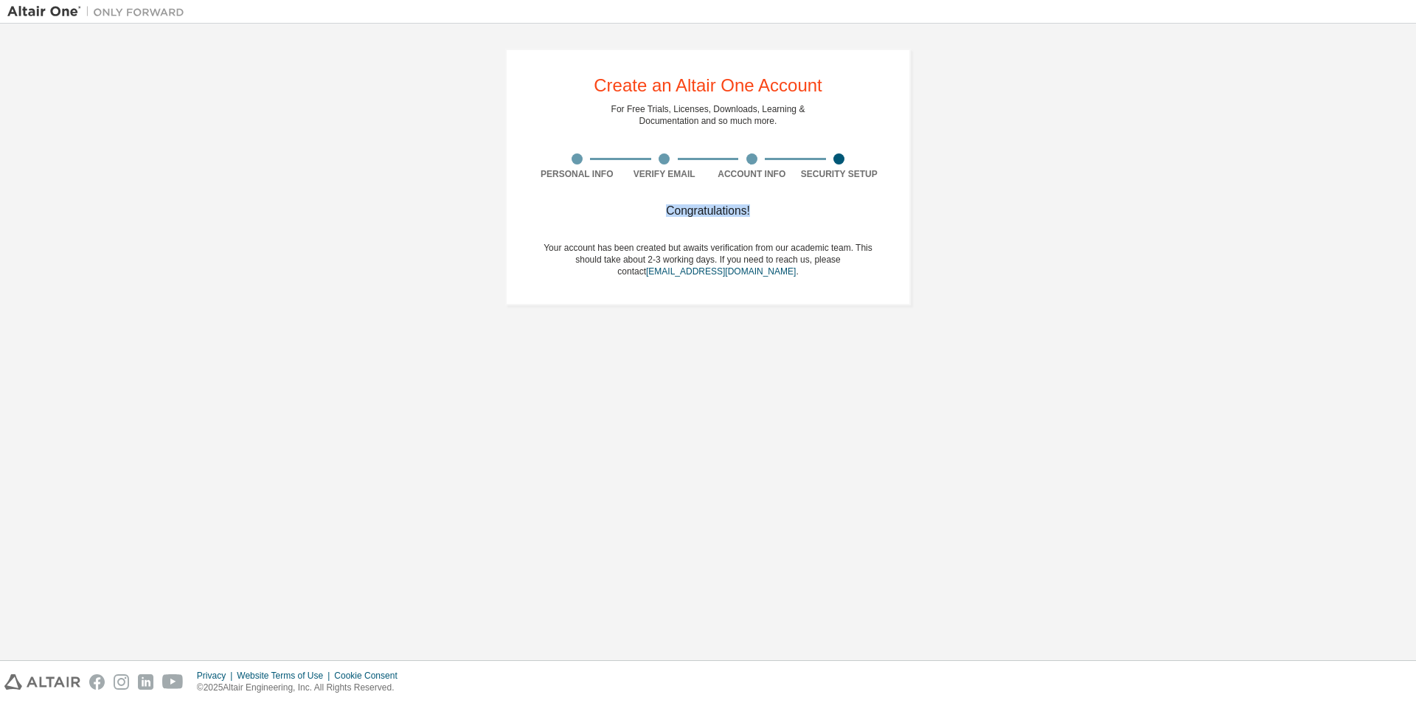
drag, startPoint x: 713, startPoint y: 210, endPoint x: 568, endPoint y: 210, distance: 145.3
click at [568, 210] on div "Congratulations!" at bounding box center [708, 210] width 350 height 9
click at [818, 215] on div "Congratulations!" at bounding box center [708, 210] width 350 height 9
